Goal: Task Accomplishment & Management: Use online tool/utility

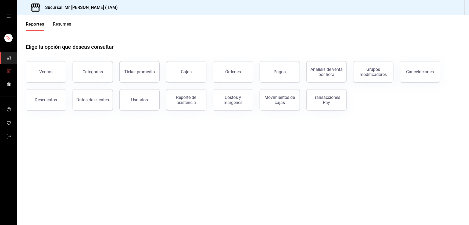
click at [13, 68] on link "mailbox folders" at bounding box center [8, 71] width 17 height 12
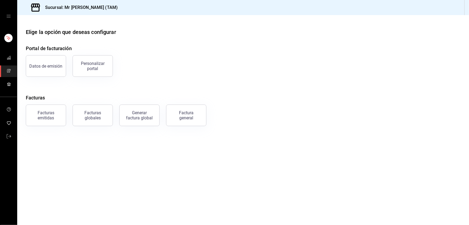
click at [184, 114] on div "Factura general" at bounding box center [186, 115] width 27 height 10
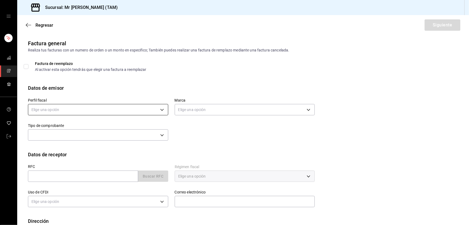
click at [141, 111] on body "Sucursal: Mr Smoky (TAM) Regresar Siguiente Factura general Realiza tus factura…" at bounding box center [234, 112] width 469 height 225
click at [59, 140] on li "LARISSA ITZEL ANG BAUTISTA" at bounding box center [97, 137] width 138 height 10
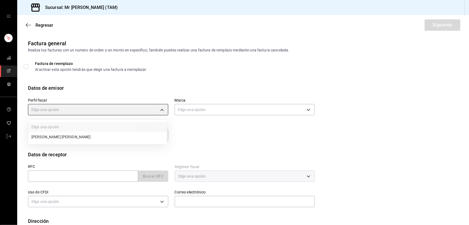
type input "81e23790-b5c9-42c9-a779-7127cee00b47"
type input "7082ddc5-3cea-471a-bd4f-d41619b848f0"
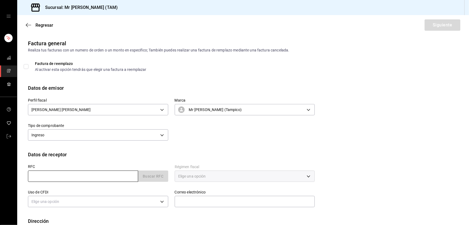
click at [41, 177] on input "text" at bounding box center [83, 175] width 110 height 11
paste input "RIJA9110262B9"
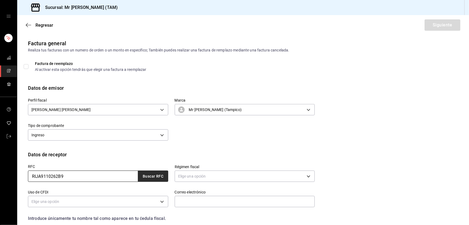
type input "RIJA9110262B9"
click at [152, 170] on button "Buscar RFC" at bounding box center [153, 175] width 30 height 11
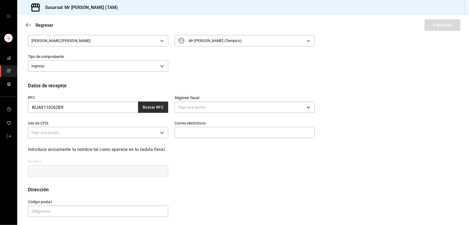
scroll to position [70, 0]
click at [49, 208] on input "text" at bounding box center [98, 209] width 140 height 11
paste input "43000"
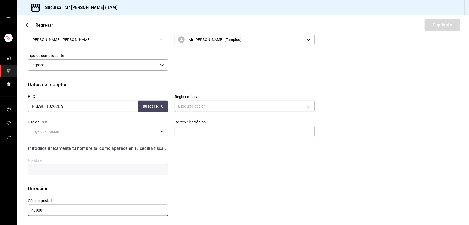
type input "43000"
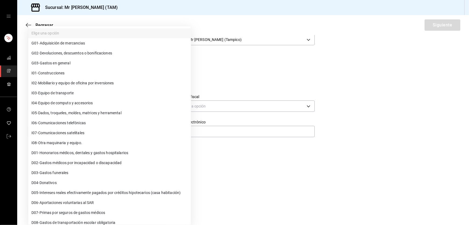
click at [61, 129] on body "Sucursal: Mr Smoky (TAM) Regresar Siguiente Factura general Realiza tus factura…" at bounding box center [234, 112] width 469 height 225
click at [52, 61] on span "G03 - Gastos en general" at bounding box center [50, 63] width 39 height 6
type input "G03"
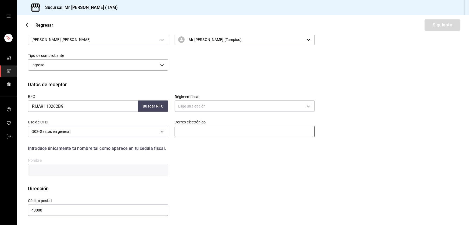
drag, startPoint x: 219, startPoint y: 132, endPoint x: 204, endPoint y: 129, distance: 15.4
click at [219, 132] on input "text" at bounding box center [245, 131] width 140 height 11
click at [247, 97] on label "Régimen fiscal" at bounding box center [245, 97] width 140 height 4
click at [242, 111] on body "Sucursal: Mr Smoky (TAM) Regresar Siguiente Factura general Realiza tus factura…" at bounding box center [234, 112] width 469 height 225
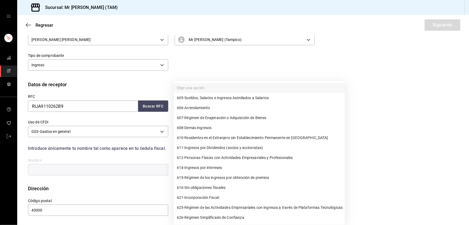
click at [185, 156] on span "612 - Personas Físicas con Actividades Empresariales y Profesionales" at bounding box center [235, 158] width 116 height 6
type input "612"
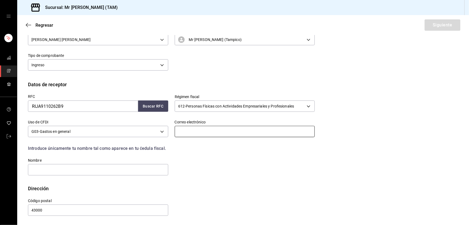
click at [183, 133] on input "text" at bounding box center [245, 131] width 140 height 11
click at [123, 172] on input "text" at bounding box center [98, 169] width 140 height 11
paste input "ANDRES RIVERA JIMENEZ"
type input "ANDRES RIVERA JIMENEZ"
click at [205, 133] on input "text" at bounding box center [245, 131] width 140 height 11
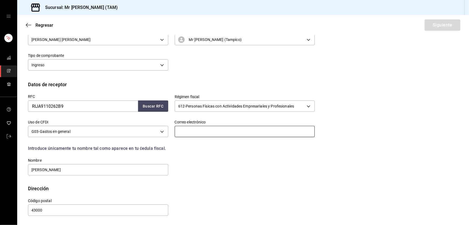
paste input "equipolapapa501@gmail.com"
type input "equipolapapa501@gmail.com"
click at [434, 23] on button "Siguiente" at bounding box center [443, 24] width 36 height 11
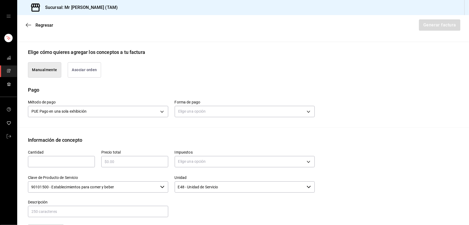
scroll to position [143, 0]
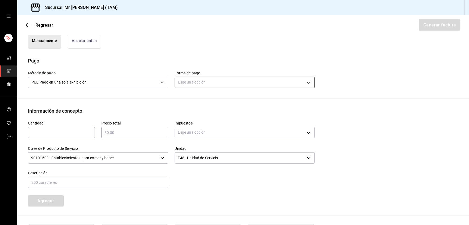
click at [196, 81] on body "Sucursal: Mr Smoky (TAM) Regresar Generar factura Emisor Perfil fiscal LARISSA …" at bounding box center [234, 112] width 469 height 225
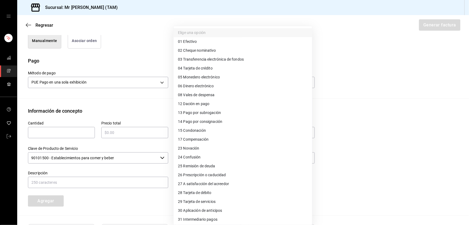
click at [189, 193] on span "28 Tarjeta de débito" at bounding box center [195, 193] width 34 height 6
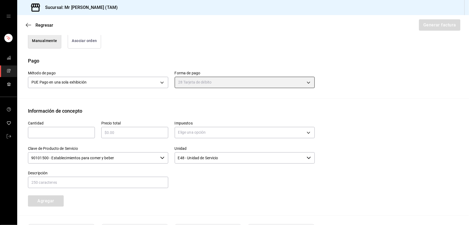
type input "28"
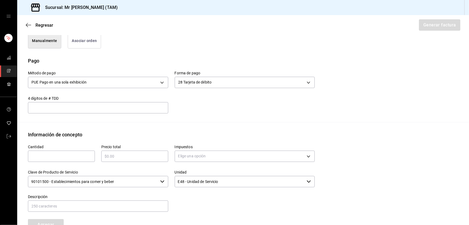
click at [121, 106] on input "text" at bounding box center [98, 107] width 140 height 6
type input "357"
type input "1"
type input "$940"
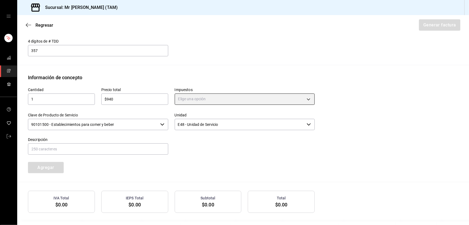
scroll to position [220, 0]
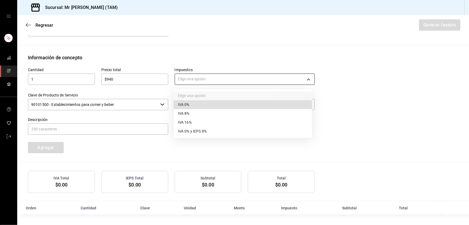
click at [195, 77] on body "Sucursal: Mr Smoky (TAM) Regresar Generar factura Emisor Perfil fiscal LARISSA …" at bounding box center [234, 112] width 469 height 225
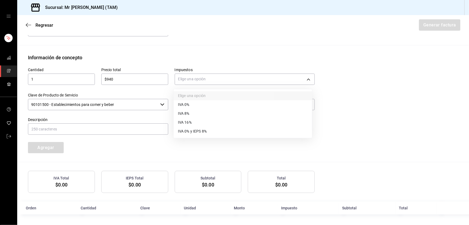
click at [191, 121] on span "IVA 16%" at bounding box center [185, 122] width 14 height 6
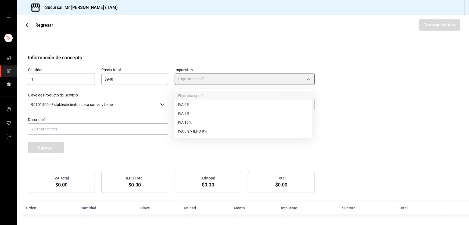
type input "IVA_16"
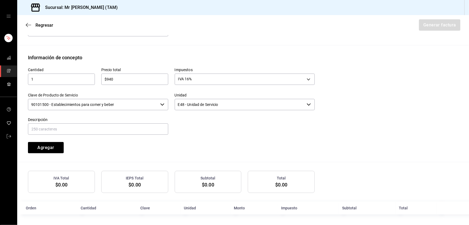
click at [151, 103] on input "90101500 - Establecimientos para comer y beber" at bounding box center [93, 104] width 130 height 11
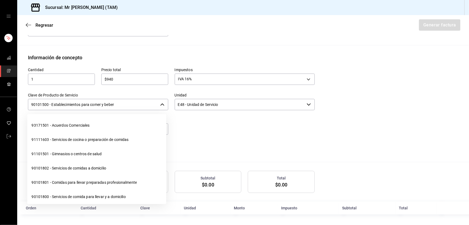
click at [151, 103] on input "90101500 - Establecimientos para comer y beber" at bounding box center [93, 104] width 130 height 11
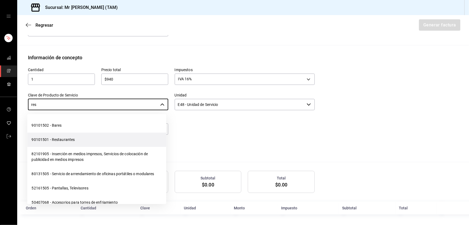
click at [67, 138] on li "90101501 - Restaurantes" at bounding box center [96, 139] width 139 height 14
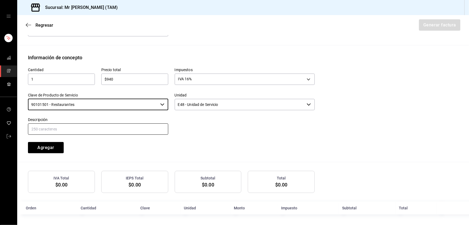
type input "90101501 - Restaurantes"
click at [70, 123] on input "text" at bounding box center [98, 128] width 140 height 11
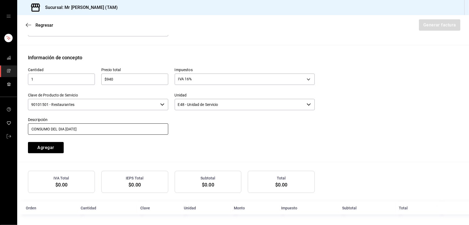
click at [65, 129] on input "CONSUMO DEL DIA 17 AGOSTO 2025" at bounding box center [98, 128] width 140 height 11
click at [66, 130] on input "CONSUMO DEL DIA 17 AGOSTO 2025" at bounding box center [98, 128] width 140 height 11
click at [131, 131] on input "CONSUMO DEL DIA 21 AGOSTO 2025" at bounding box center [98, 128] width 140 height 11
type input "CONSUMO DEL DIA 21 AGOSTO 2025"
click at [45, 147] on button "Agregar" at bounding box center [46, 147] width 36 height 11
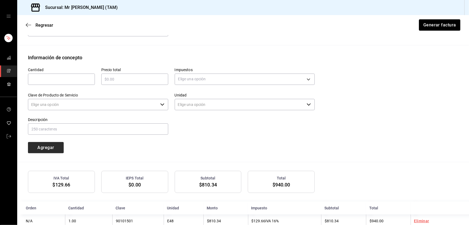
type input "90101500 - Establecimientos para comer y beber"
type input "E48 - Unidad de Servicio"
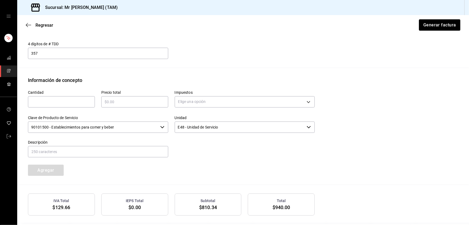
scroll to position [233, 0]
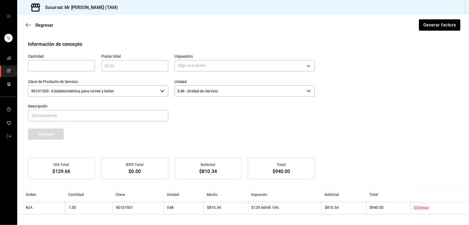
click at [58, 67] on input "text" at bounding box center [61, 65] width 67 height 6
type input "1"
type input "$94"
click at [217, 67] on body "Sucursal: Mr Smoky (TAM) Regresar Generar factura Emisor Perfil fiscal LARISSA …" at bounding box center [234, 112] width 469 height 225
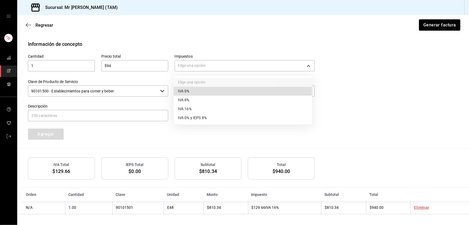
click at [192, 91] on li "IVA 0%" at bounding box center [243, 91] width 138 height 9
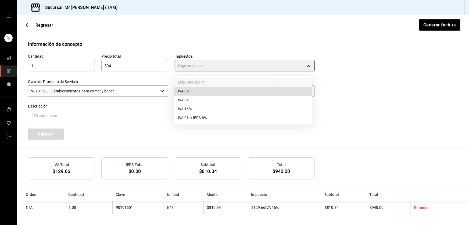
type input "IVA_0"
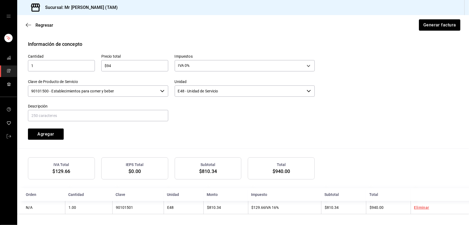
click at [121, 93] on input "90101500 - Establecimientos para comer y beber" at bounding box center [93, 90] width 130 height 11
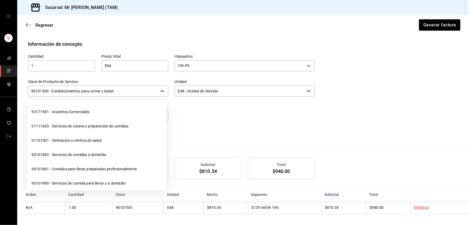
click at [121, 93] on input "90101500 - Establecimientos para comer y beber" at bounding box center [93, 90] width 130 height 11
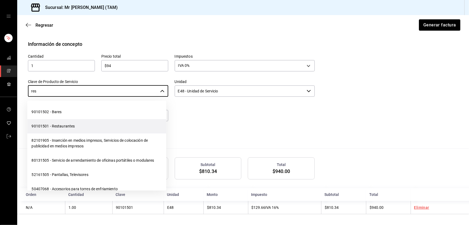
click at [66, 120] on li "90101501 - Restaurantes" at bounding box center [96, 126] width 139 height 14
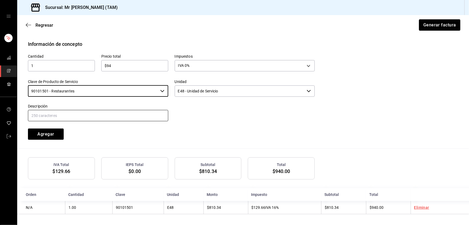
type input "90101501 - Restaurantes"
click at [69, 118] on input "text" at bounding box center [98, 115] width 140 height 11
type input "PROPINA"
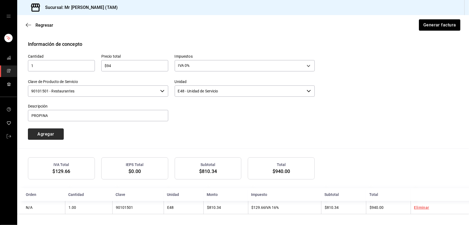
click at [33, 135] on button "Agregar" at bounding box center [46, 133] width 36 height 11
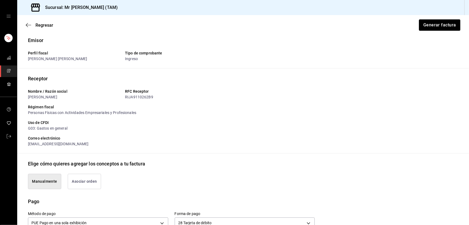
scroll to position [3, 0]
click at [434, 25] on button "Generar factura" at bounding box center [440, 24] width 42 height 11
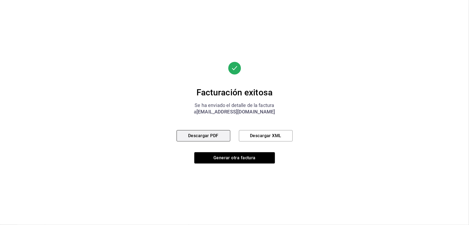
click at [206, 134] on button "Descargar PDF" at bounding box center [204, 135] width 54 height 11
click at [263, 128] on div "Facturación exitosa Se ha enviado el detalle de la factura a equipolapapa501@gm…" at bounding box center [235, 113] width 116 height 102
click at [266, 133] on button "Descargar XML" at bounding box center [266, 135] width 54 height 11
